Goal: Task Accomplishment & Management: Manage account settings

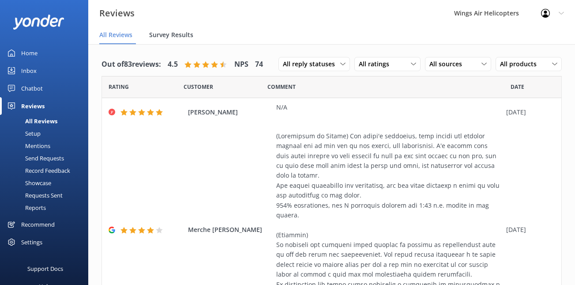
scroll to position [2, 0]
click at [52, 198] on div "Requests Sent" at bounding box center [33, 195] width 57 height 12
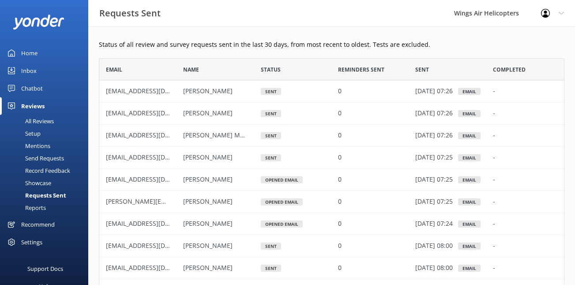
scroll to position [64, 0]
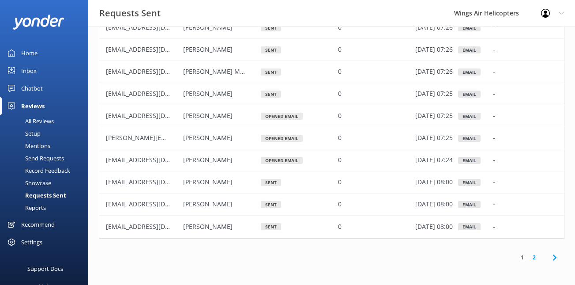
click at [536, 257] on link "2" at bounding box center [534, 257] width 12 height 8
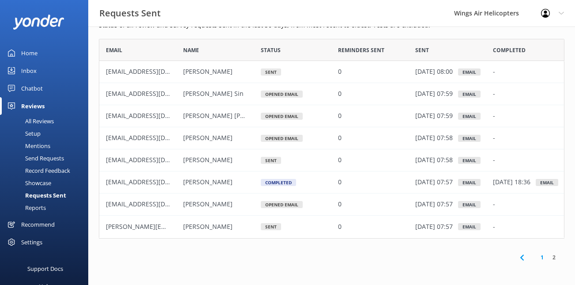
scroll to position [19, 0]
click at [522, 258] on use at bounding box center [522, 257] width 4 height 6
